Goal: Task Accomplishment & Management: Manage account settings

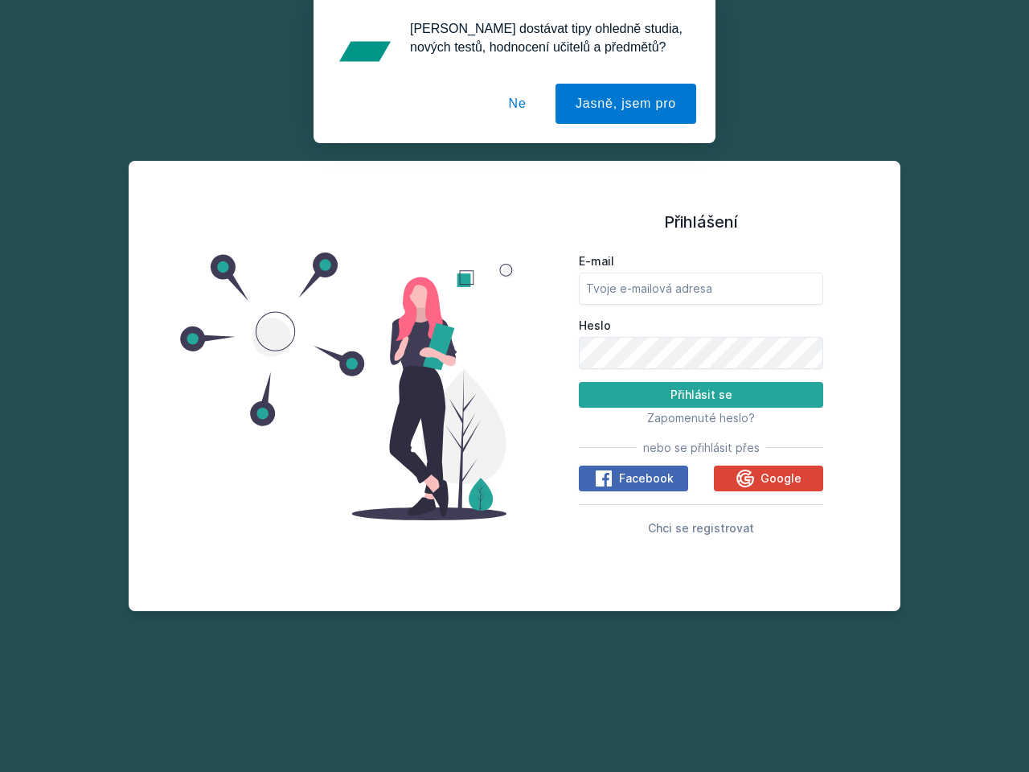
click at [701, 417] on span "Zapomenuté heslo?" at bounding box center [701, 418] width 108 height 14
click at [634, 478] on span "Facebook" at bounding box center [646, 478] width 55 height 16
click at [605, 478] on icon at bounding box center [603, 478] width 19 height 19
click at [769, 478] on span "Google" at bounding box center [781, 478] width 41 height 16
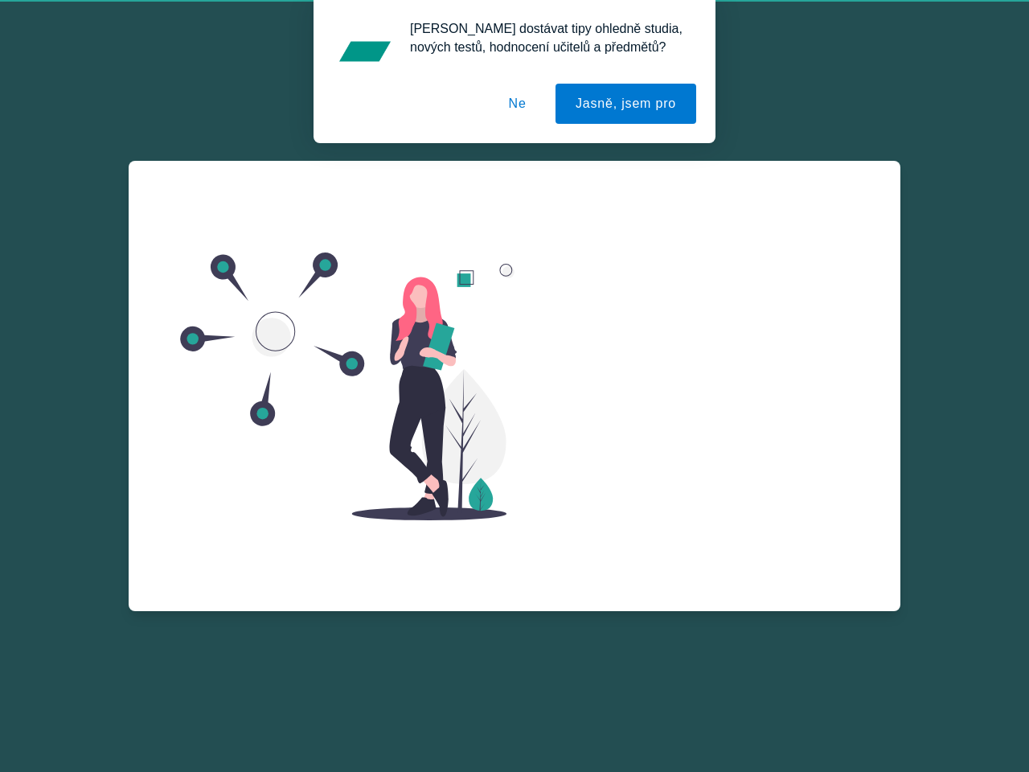
click at [747, 488] on icon at bounding box center [746, 497] width 18 height 18
click at [701, 528] on div "Zapomenuté heslo E-mail Zažádat o obnovu hesla Vzpomněl jsem si na heslo" at bounding box center [701, 354] width 244 height 386
click at [628, 104] on button "Jasně, jsem pro" at bounding box center [626, 104] width 141 height 40
